Goal: Find specific page/section: Locate a particular part of the current website

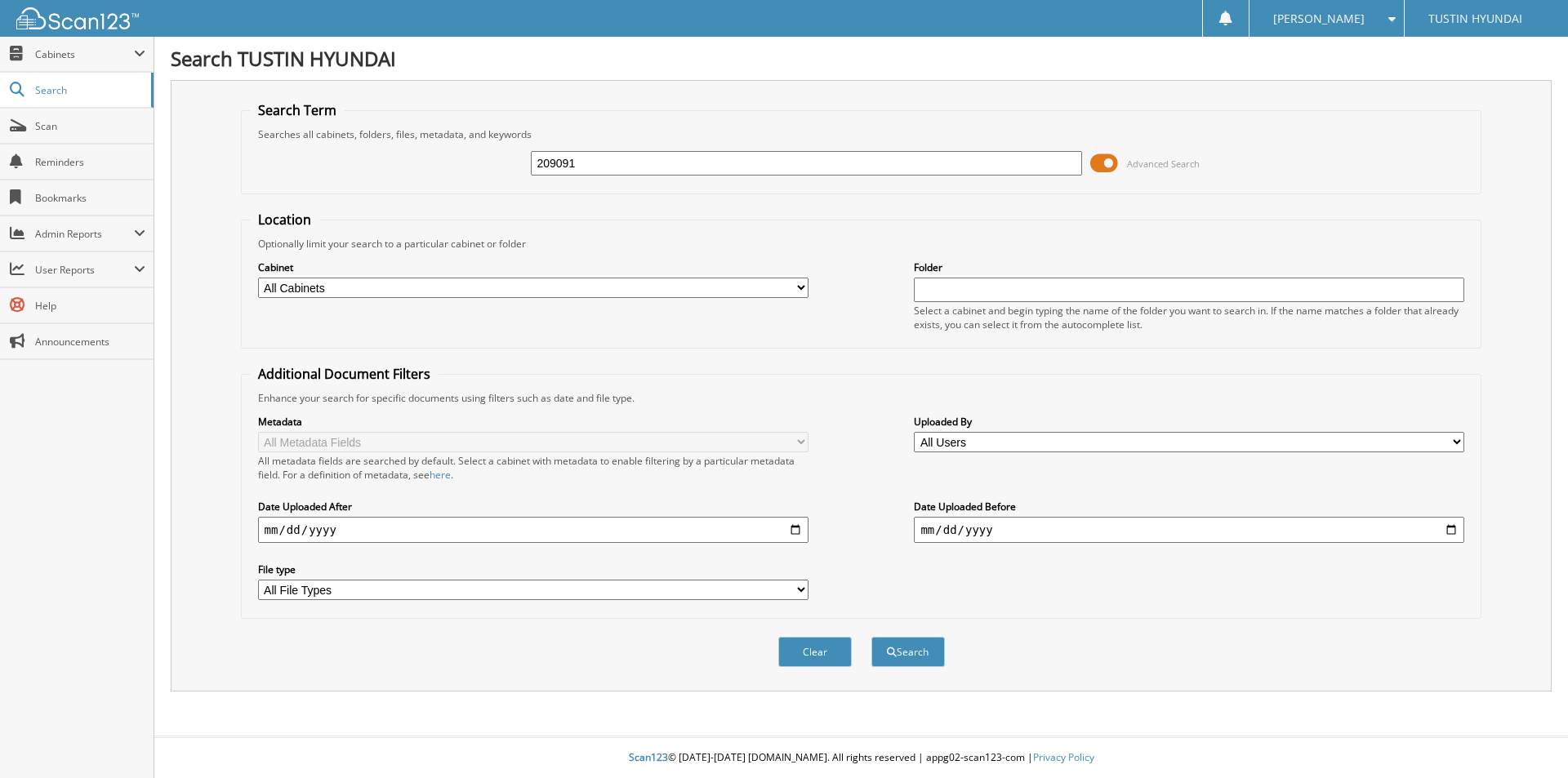
type input "209091"
click at [871, 636] on button "Search" at bounding box center [907, 651] width 73 height 30
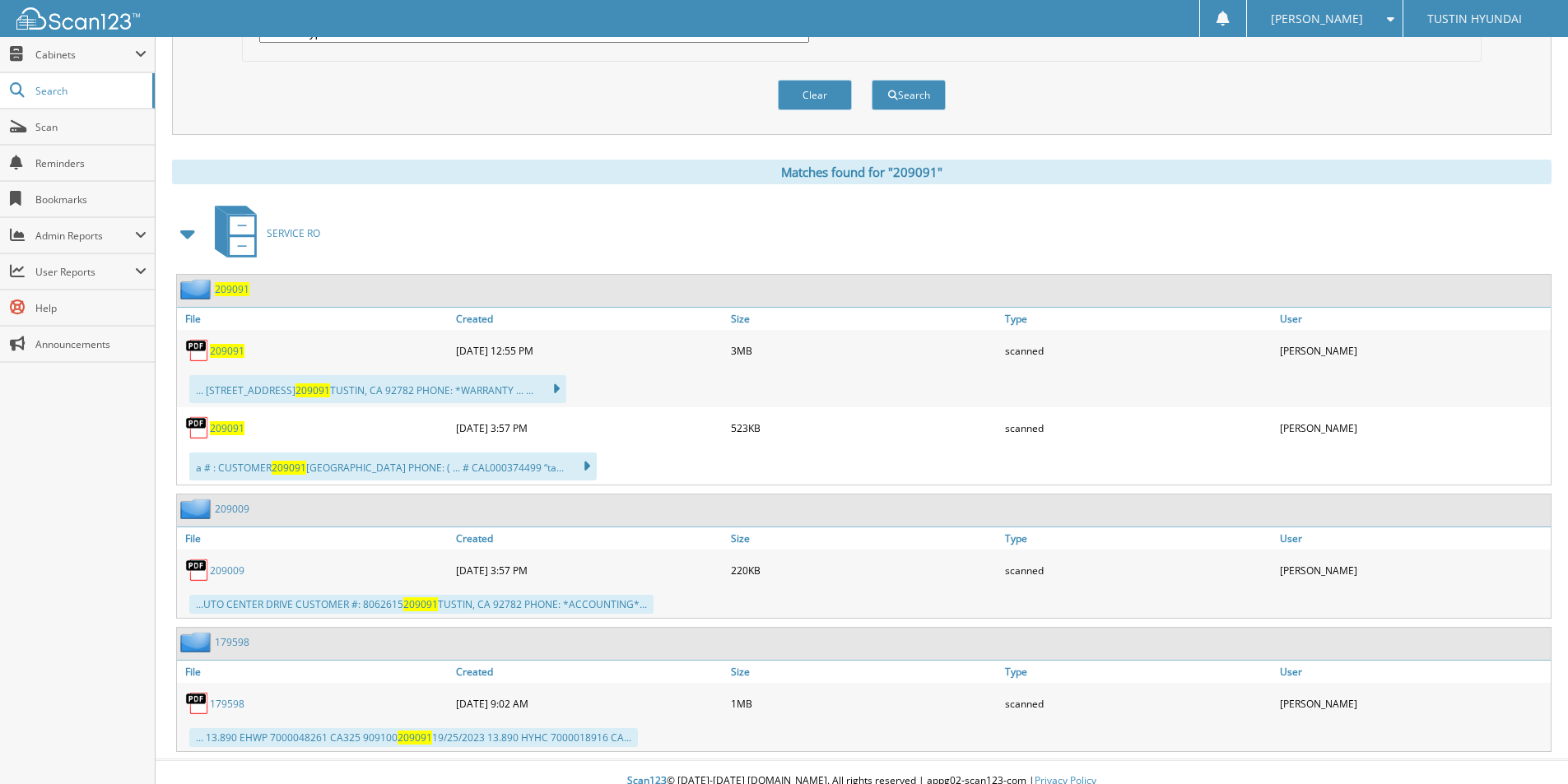
scroll to position [575, 0]
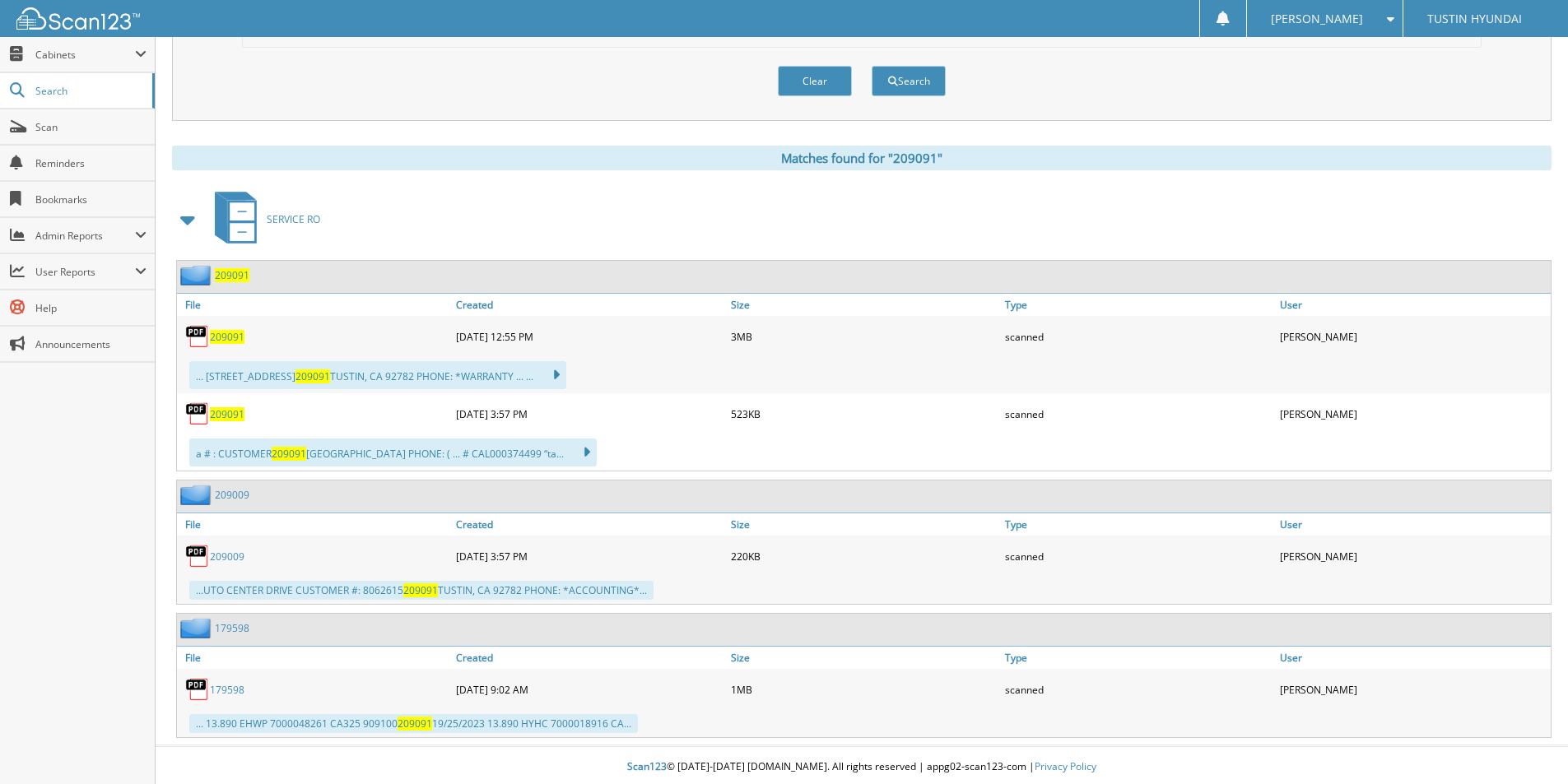
click at [209, 338] on img at bounding box center [197, 336] width 24 height 24
click at [208, 343] on img at bounding box center [197, 336] width 24 height 24
click at [205, 338] on img at bounding box center [197, 336] width 24 height 24
click at [222, 337] on span "209091" at bounding box center [227, 337] width 35 height 14
